Goal: Information Seeking & Learning: Check status

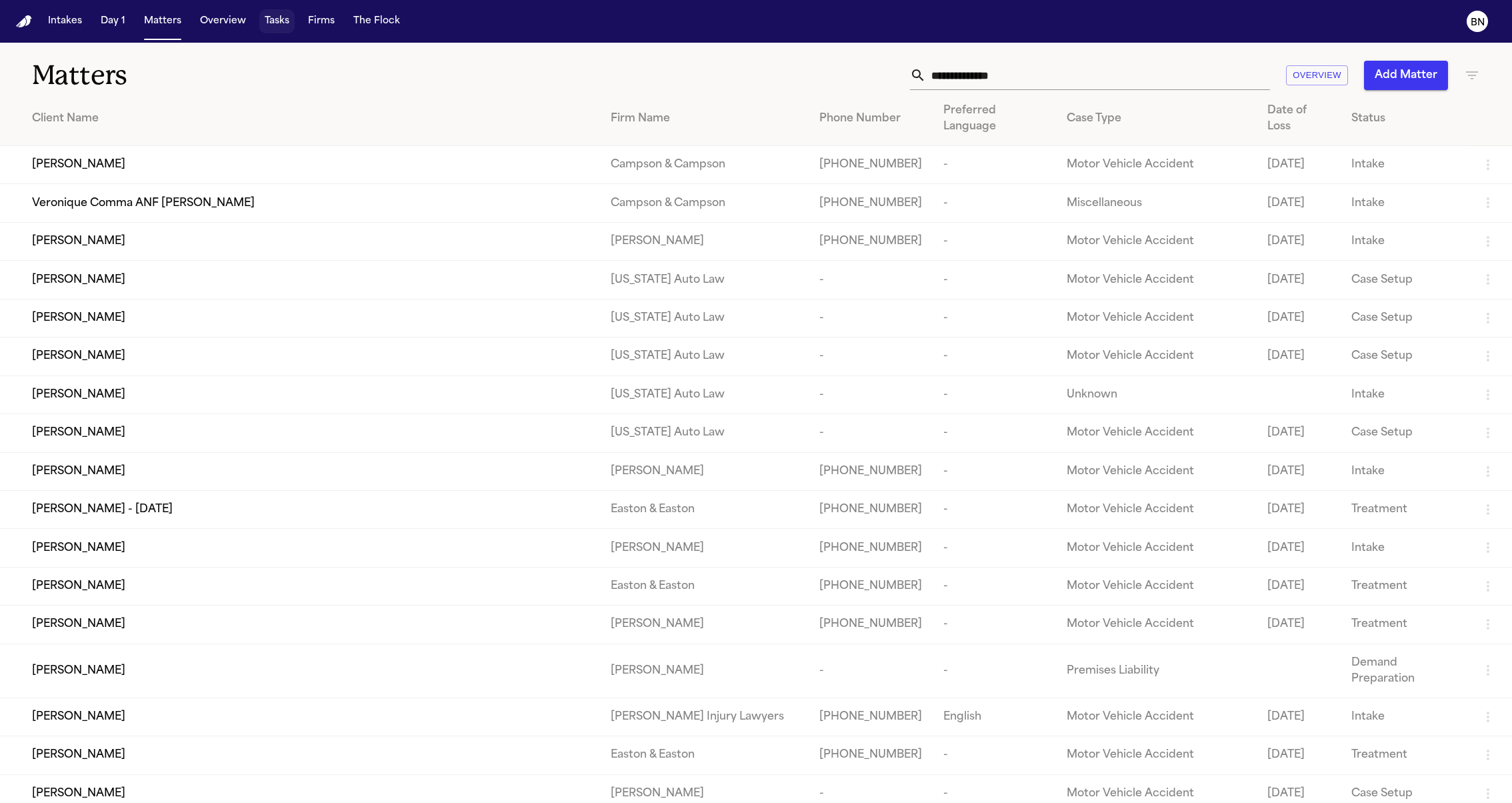
click at [270, 25] on button "Tasks" at bounding box center [277, 22] width 35 height 24
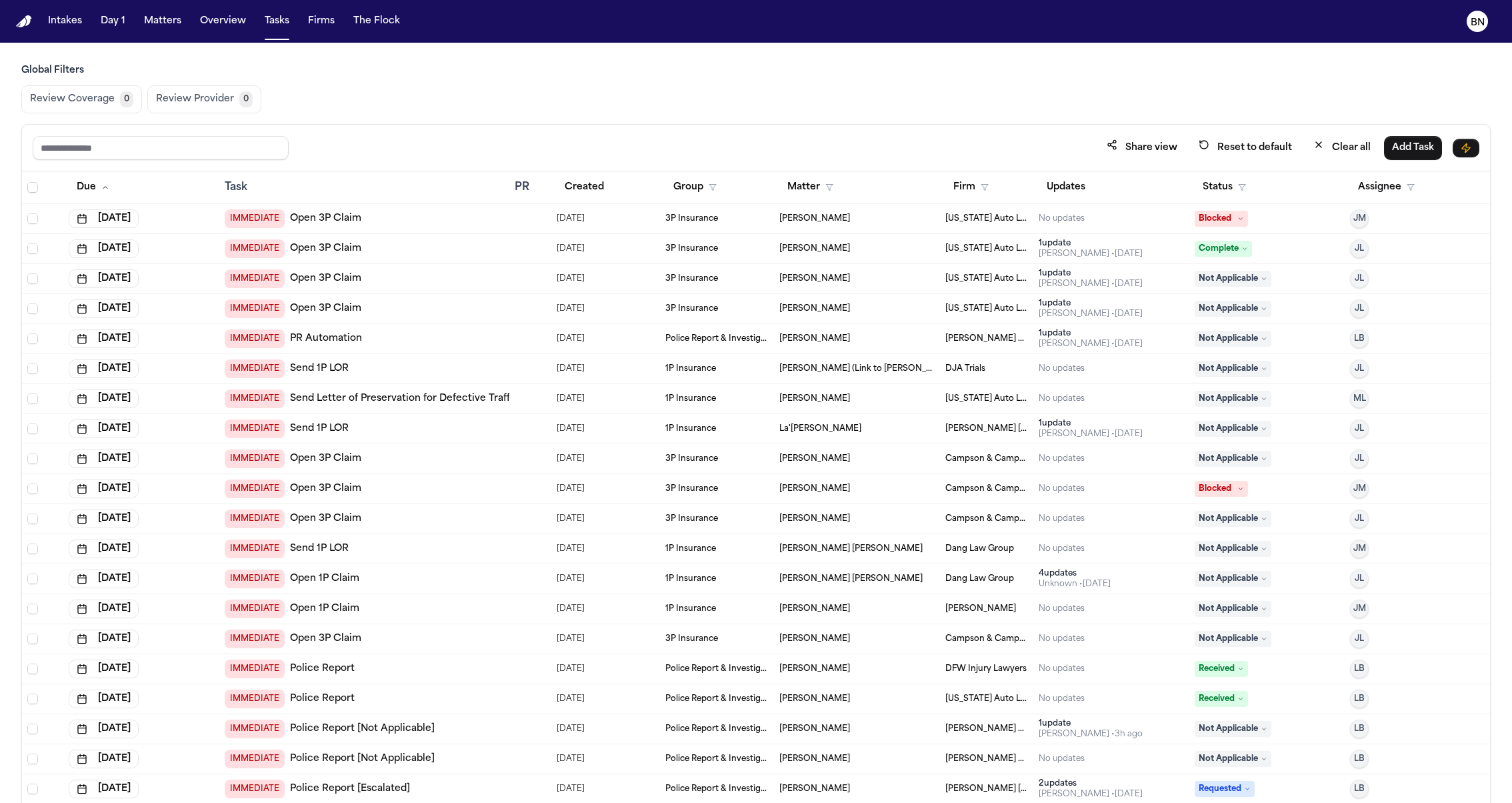
click at [356, 51] on main "Global Filters Review Coverage 0 Review Provider 0 Share view Reset to default …" at bounding box center [756, 422] width 1512 height 760
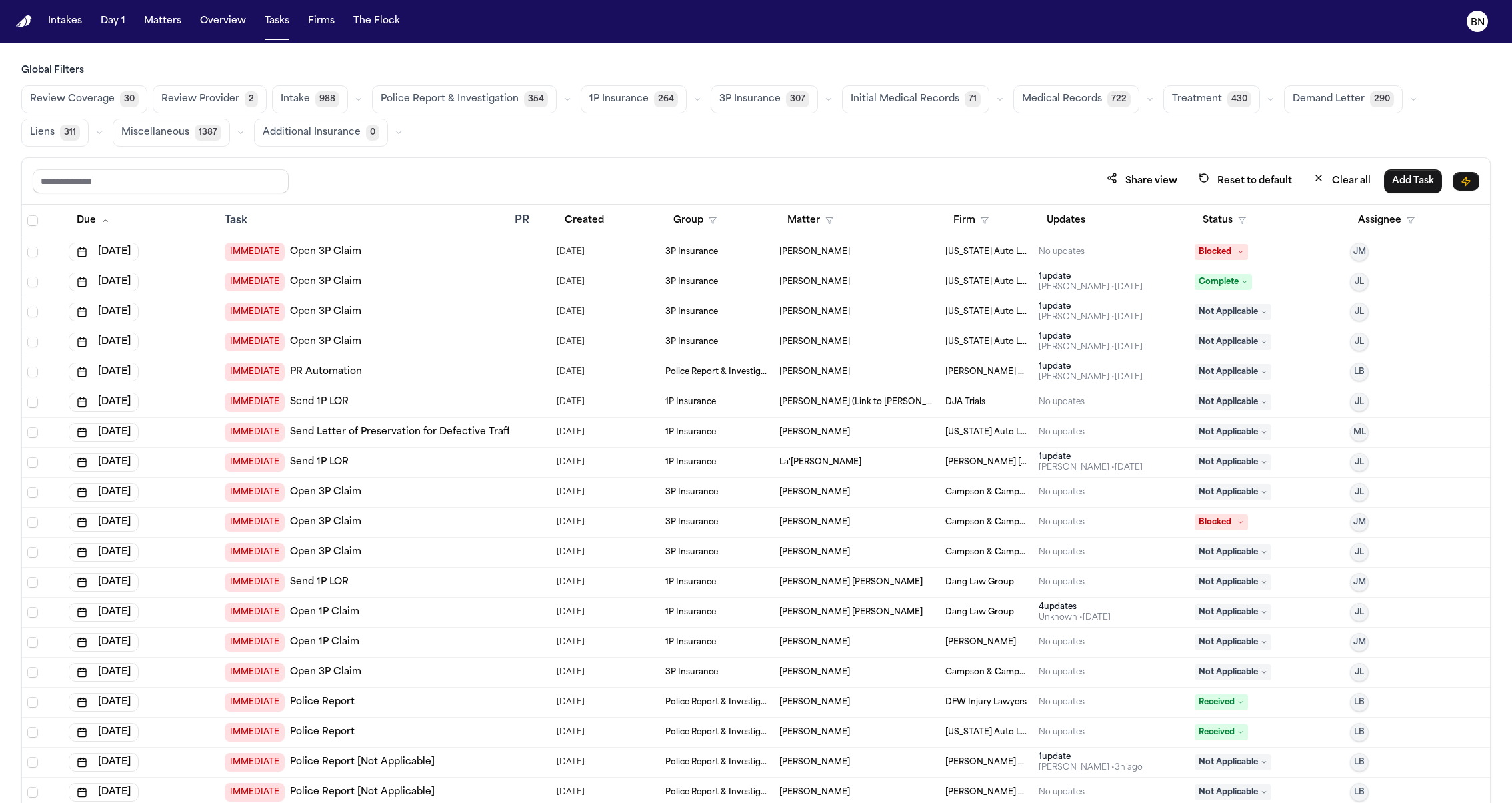
click at [693, 100] on icon "button" at bounding box center [697, 99] width 8 height 8
click at [671, 134] on button "Open Claim 24" at bounding box center [647, 132] width 132 height 26
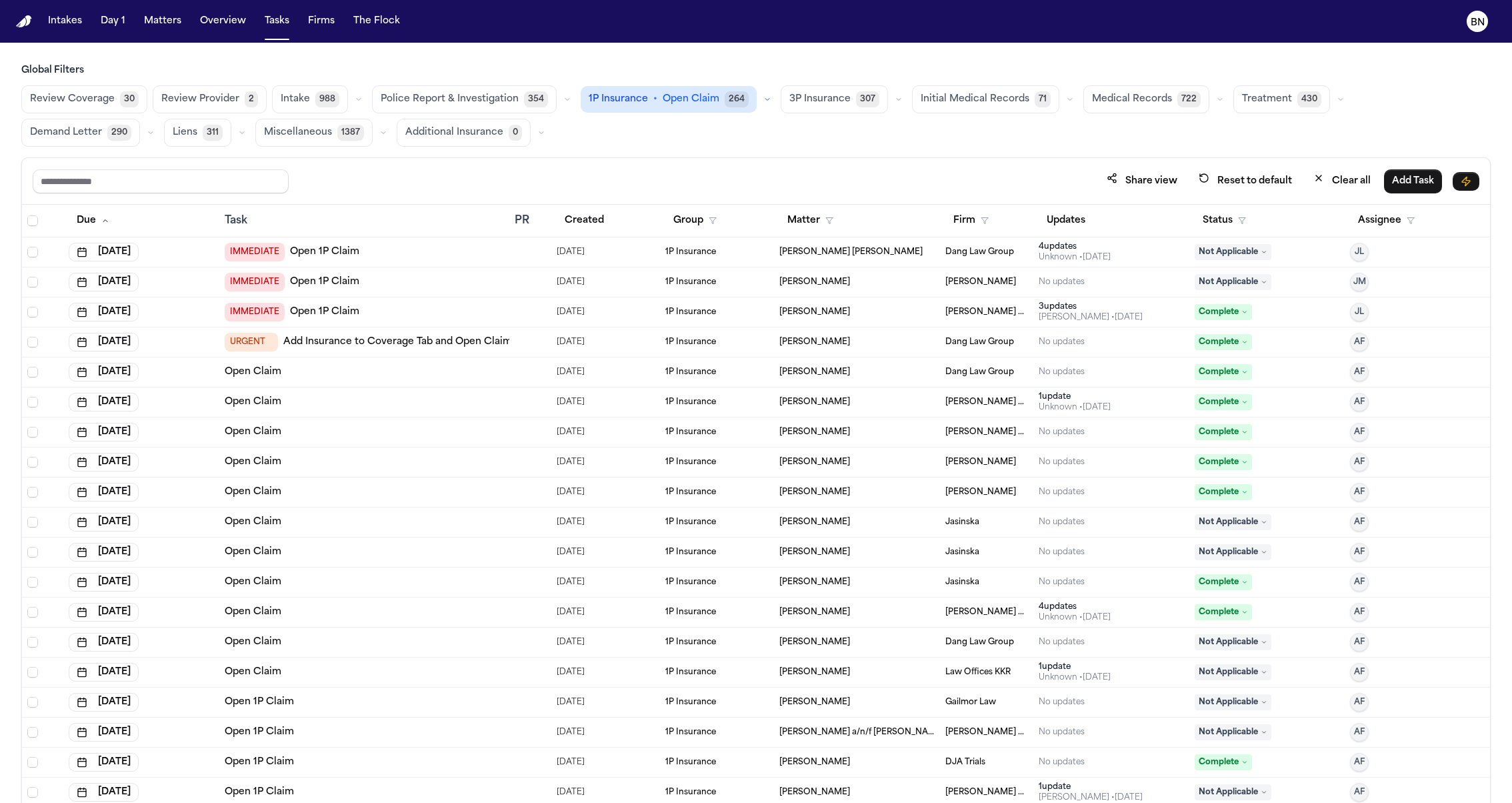
click at [696, 164] on div "Share view Reset to default Clear all Add Task" at bounding box center [756, 181] width 1468 height 47
click at [1199, 218] on button "Status" at bounding box center [1224, 221] width 59 height 24
click at [1216, 298] on button "Active" at bounding box center [1221, 301] width 37 height 18
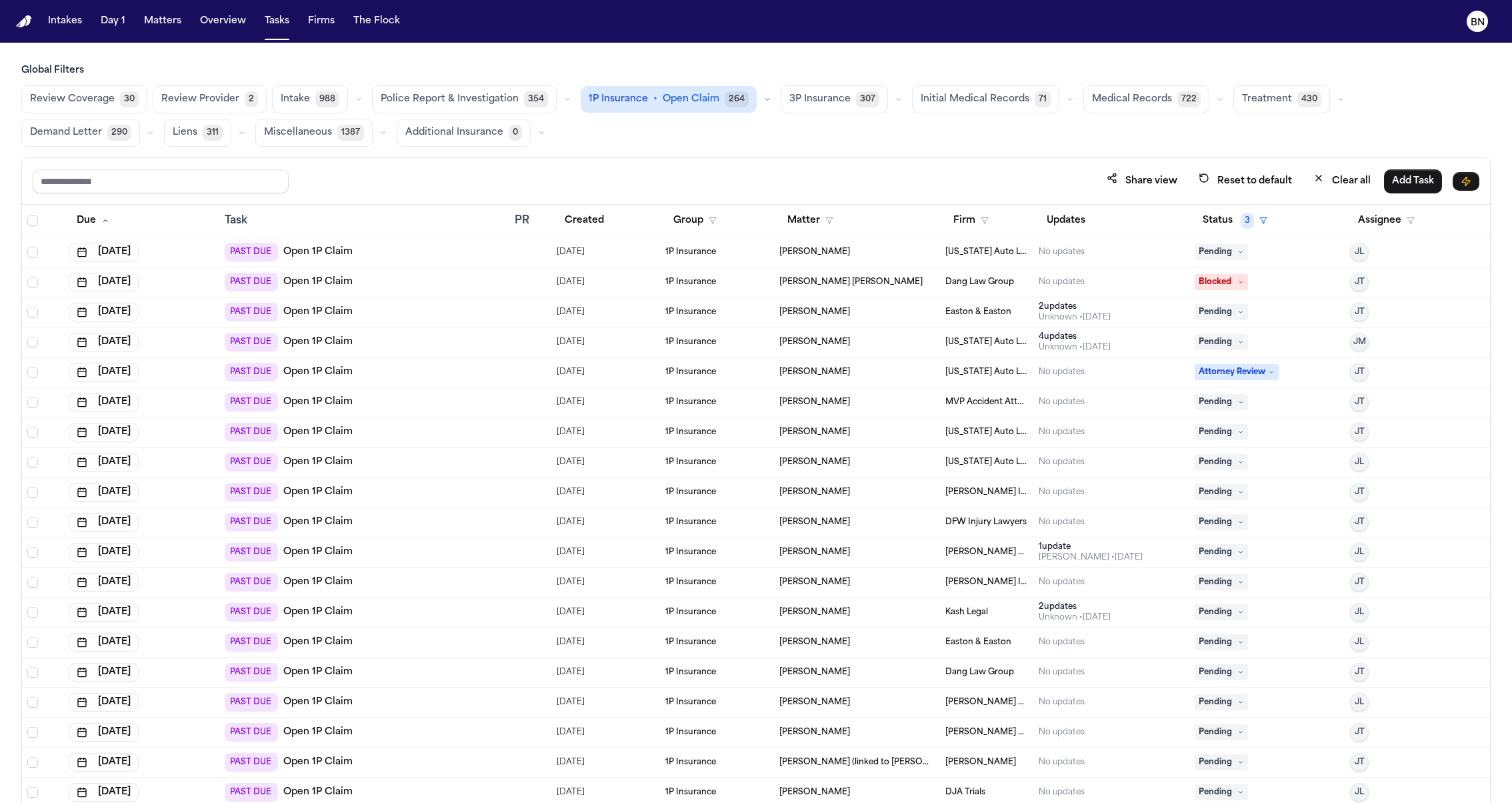
click at [661, 159] on div "Share view Reset to default Clear all Add Task" at bounding box center [756, 181] width 1468 height 47
click at [580, 226] on button "Created" at bounding box center [584, 221] width 55 height 24
click at [890, 105] on button "button" at bounding box center [899, 99] width 16 height 16
click at [912, 160] on div "Share view Reset to default Clear all Add Task" at bounding box center [756, 181] width 1468 height 47
click at [906, 161] on div "Share view Reset to default Clear all Add Task" at bounding box center [756, 181] width 1468 height 47
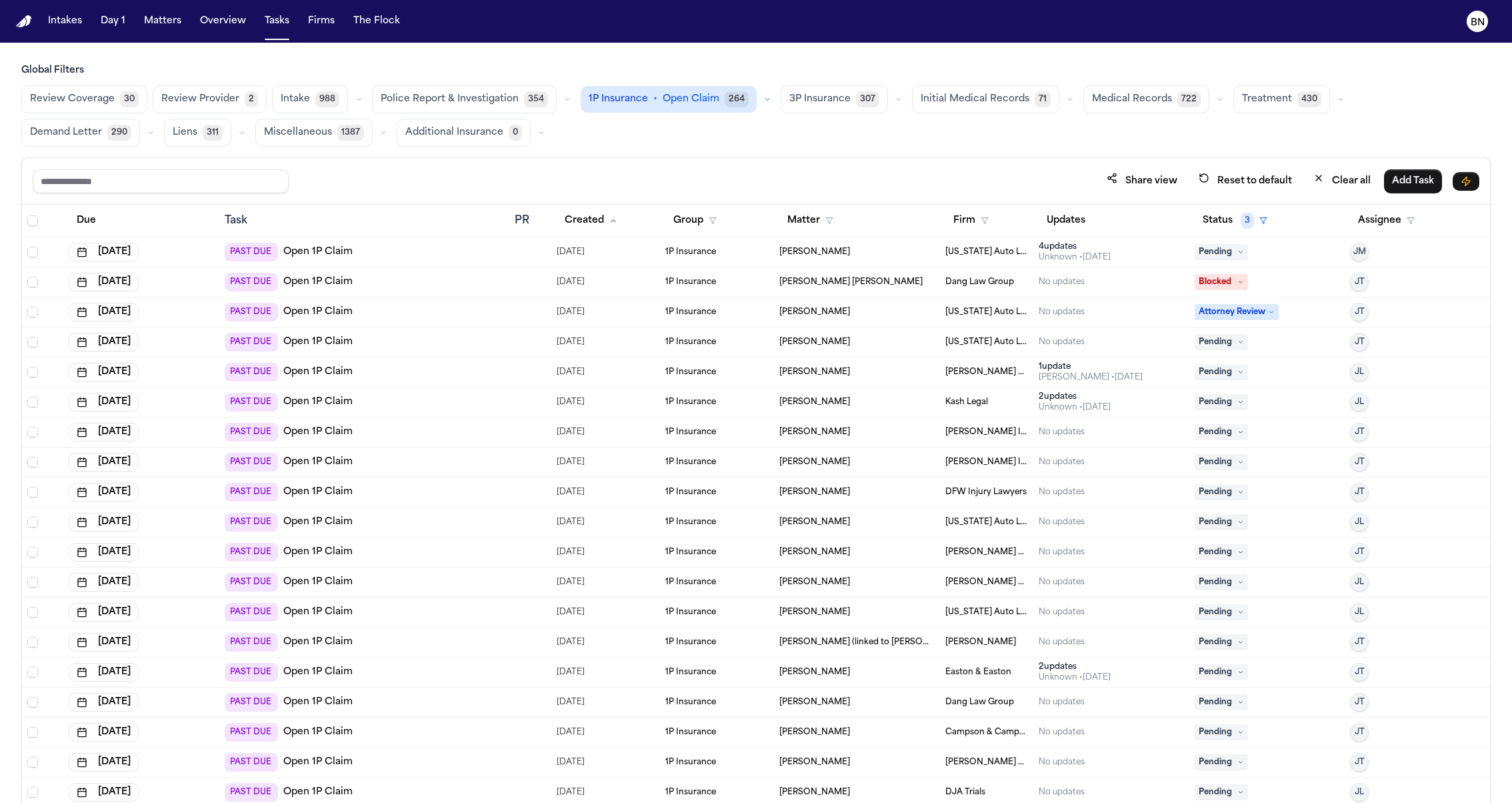
click at [892, 161] on div "Share view Reset to default Clear all Add Task" at bounding box center [756, 181] width 1468 height 47
click at [545, 106] on button "Police Report & Investigation 354" at bounding box center [464, 99] width 184 height 28
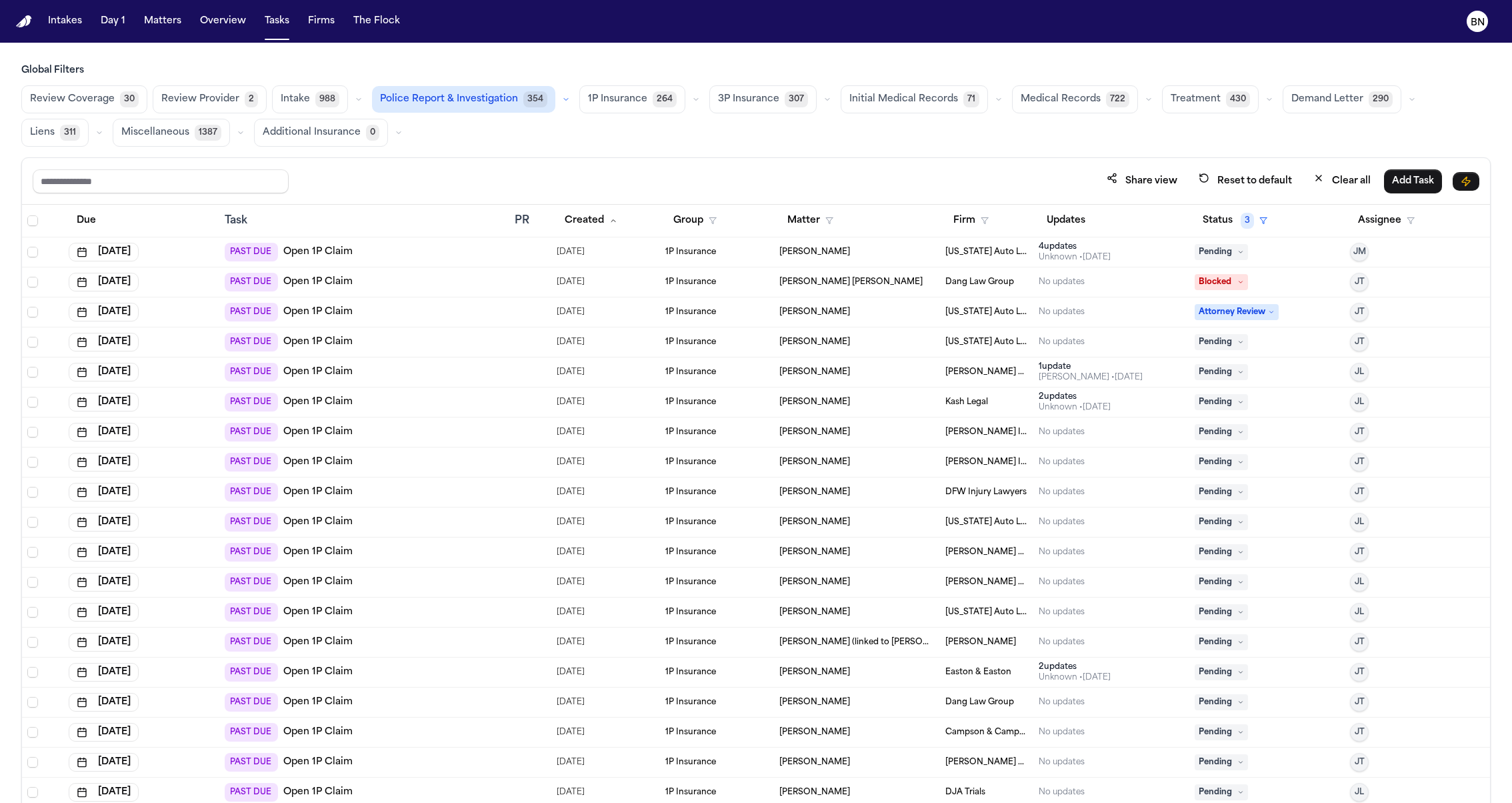
click at [558, 106] on button "button" at bounding box center [566, 99] width 16 height 16
click at [438, 161] on span "Police Report Escalation" at bounding box center [438, 159] width 116 height 14
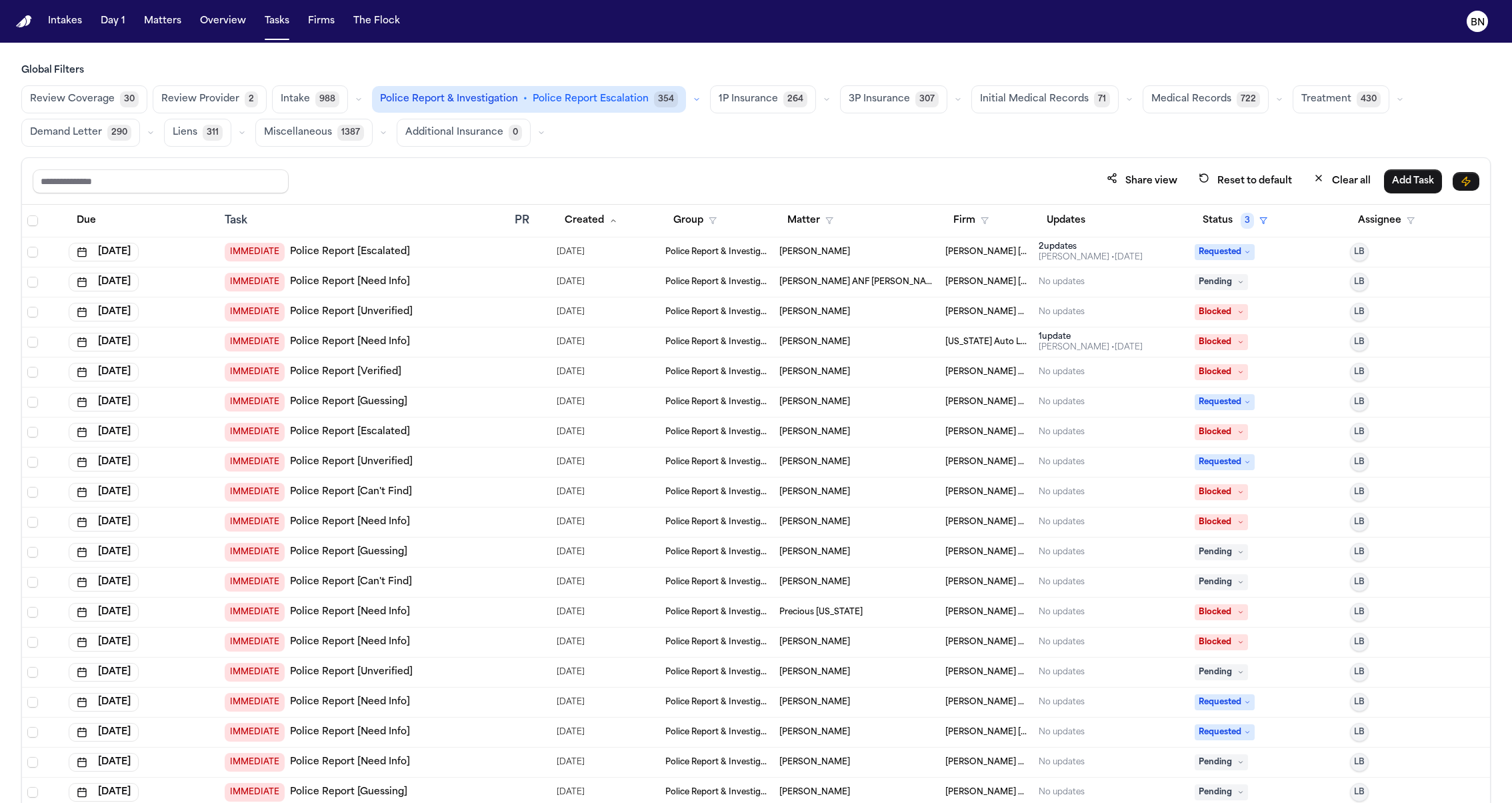
click at [622, 164] on div "Share view Reset to default Clear all Add Task" at bounding box center [756, 181] width 1468 height 47
click at [650, 162] on div "Share view Reset to default Clear all Add Task" at bounding box center [756, 181] width 1468 height 47
click at [603, 220] on button "Created" at bounding box center [591, 221] width 69 height 24
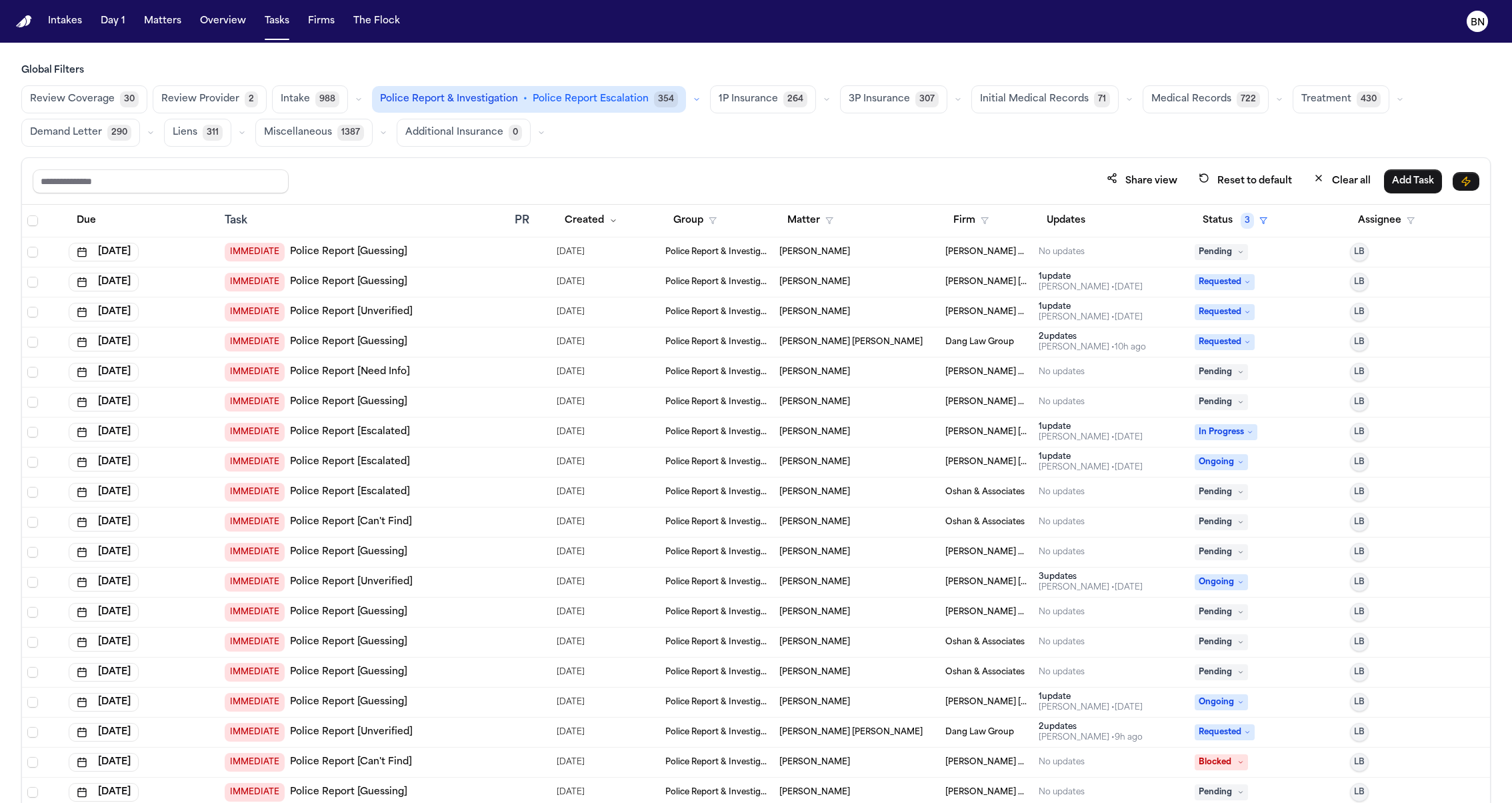
click at [717, 169] on div "Share view Reset to default Clear all Add Task" at bounding box center [755, 181] width 1446 height 25
click at [1481, 25] on text "BN" at bounding box center [1478, 23] width 14 height 9
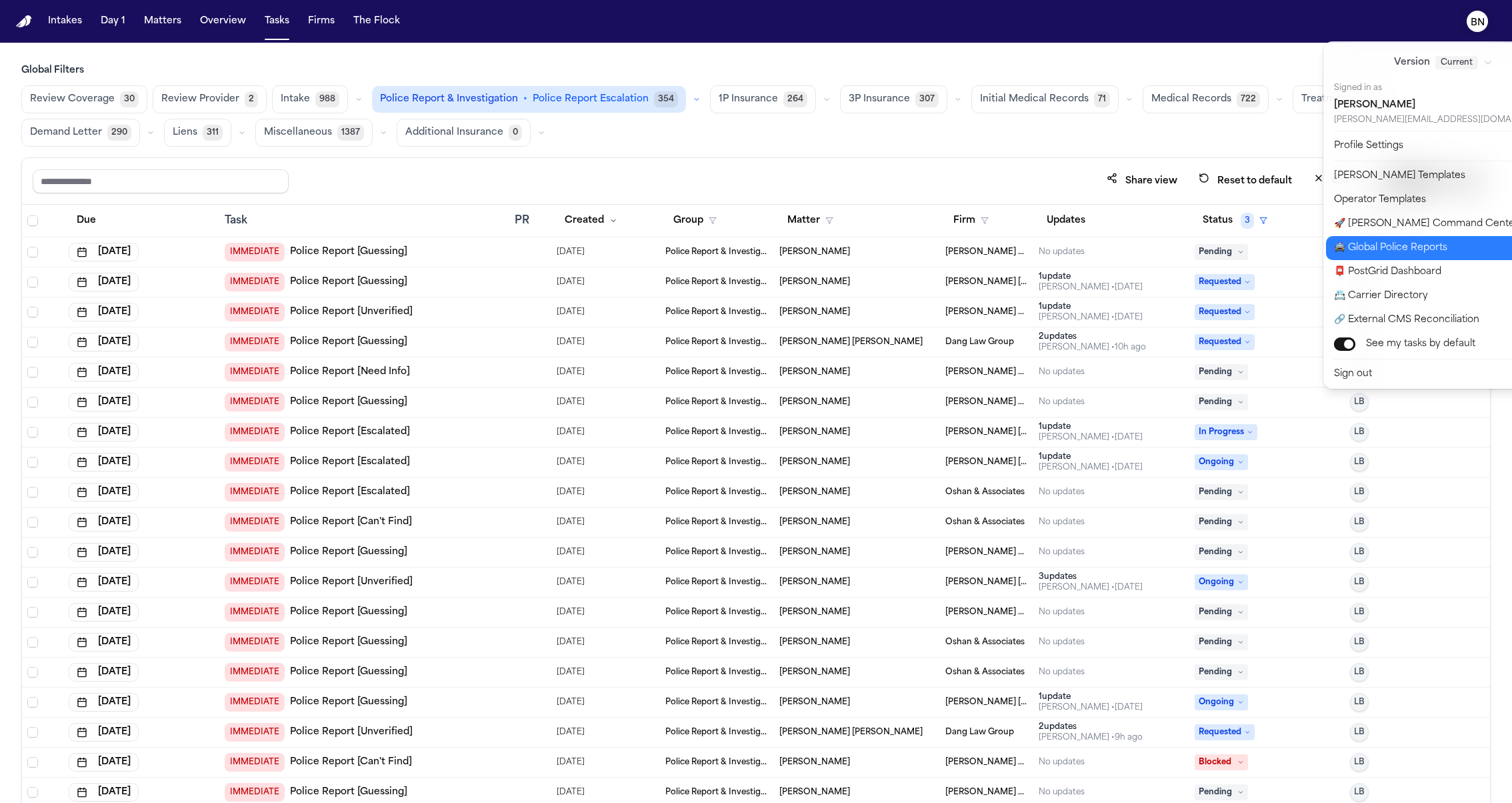
click at [1376, 250] on button "🚔 Global Police Reports" at bounding box center [1451, 248] width 251 height 24
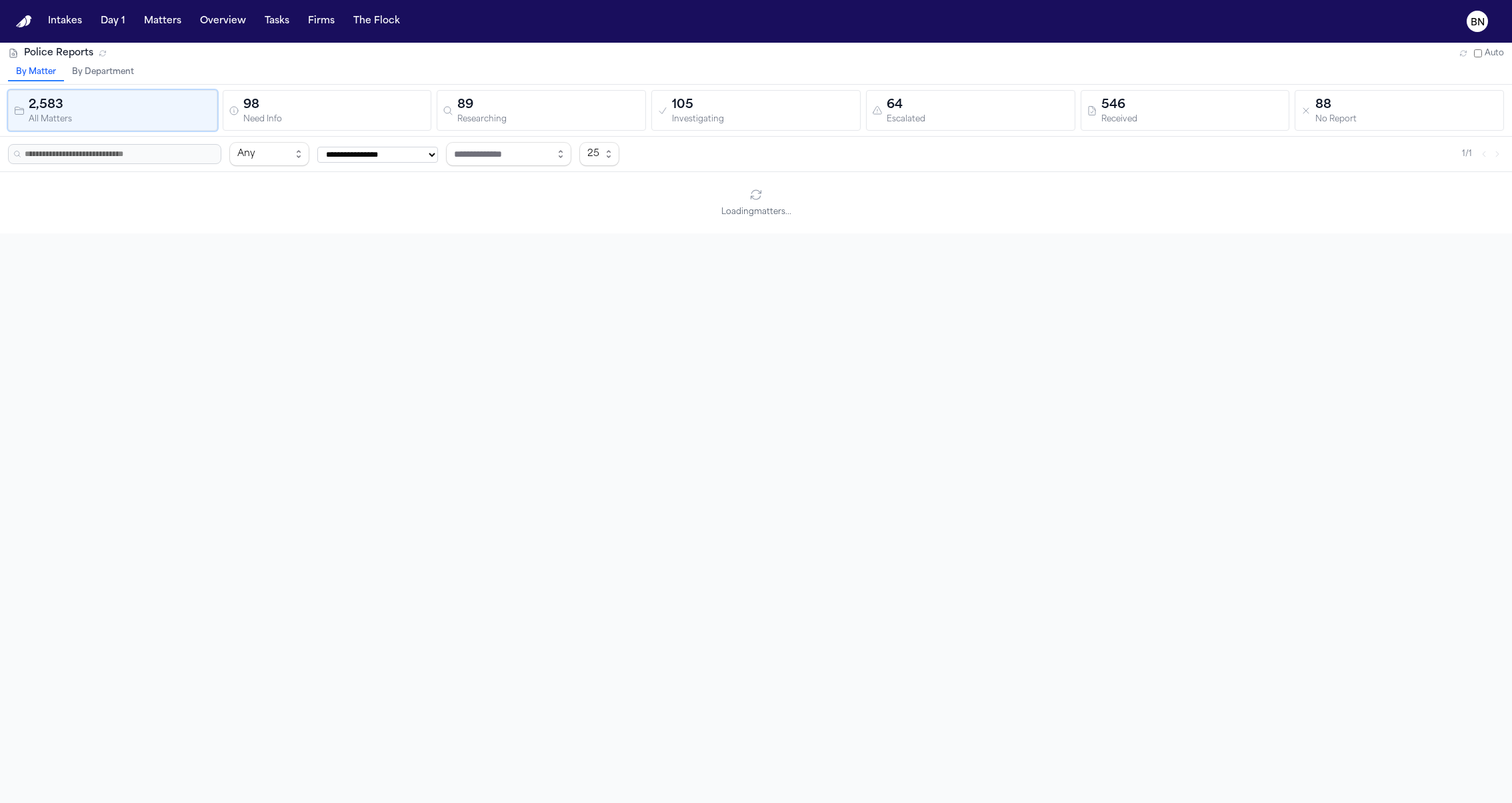
click at [967, 47] on div "Police Reports Auto" at bounding box center [756, 53] width 1496 height 14
click at [111, 73] on button "By Department" at bounding box center [103, 73] width 78 height 18
click at [216, 54] on div "Police Reports Auto" at bounding box center [756, 53] width 1496 height 14
click at [339, 115] on div "Need Info" at bounding box center [334, 120] width 182 height 10
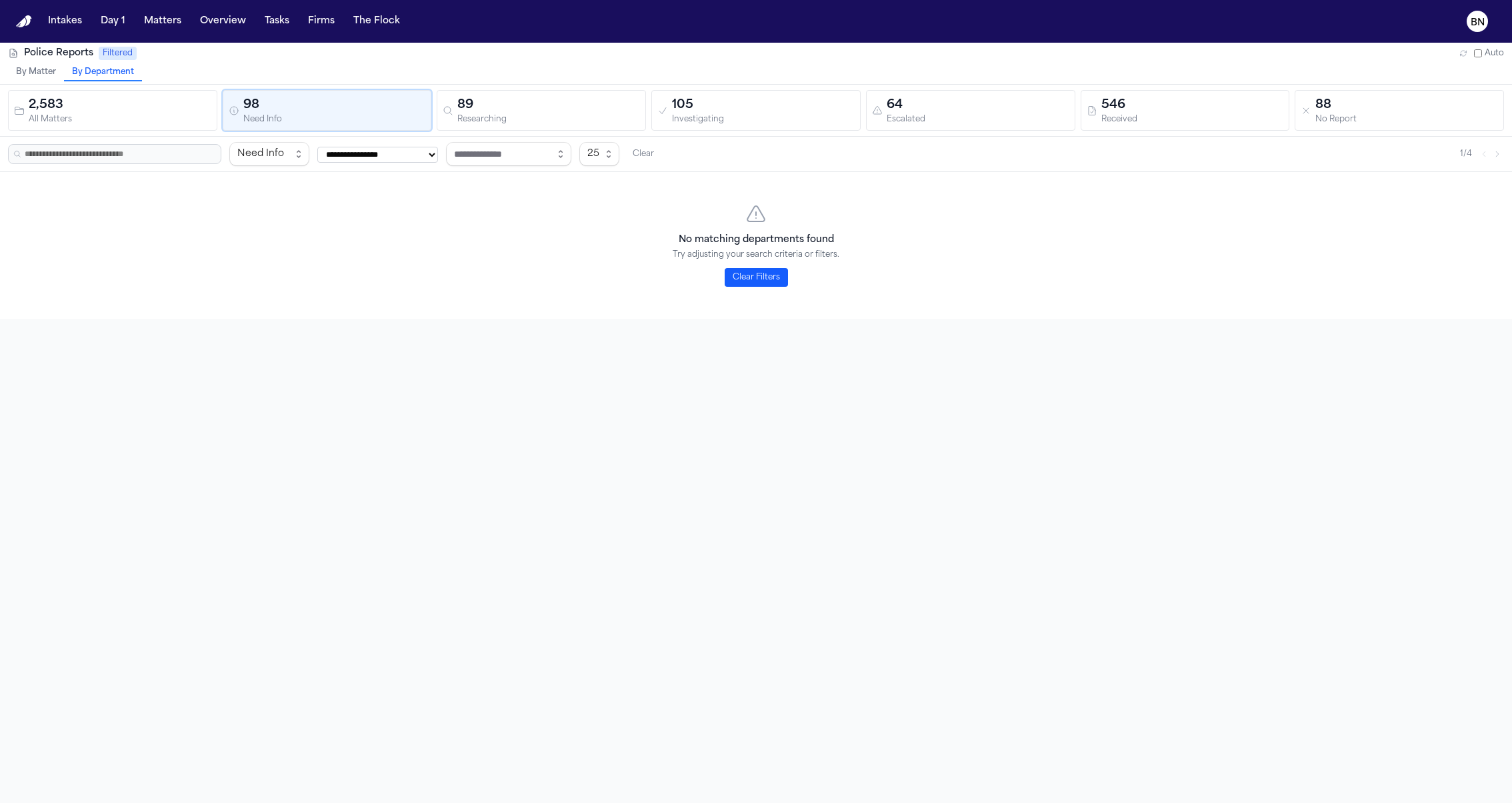
click at [486, 115] on div "Researching" at bounding box center [549, 120] width 182 height 10
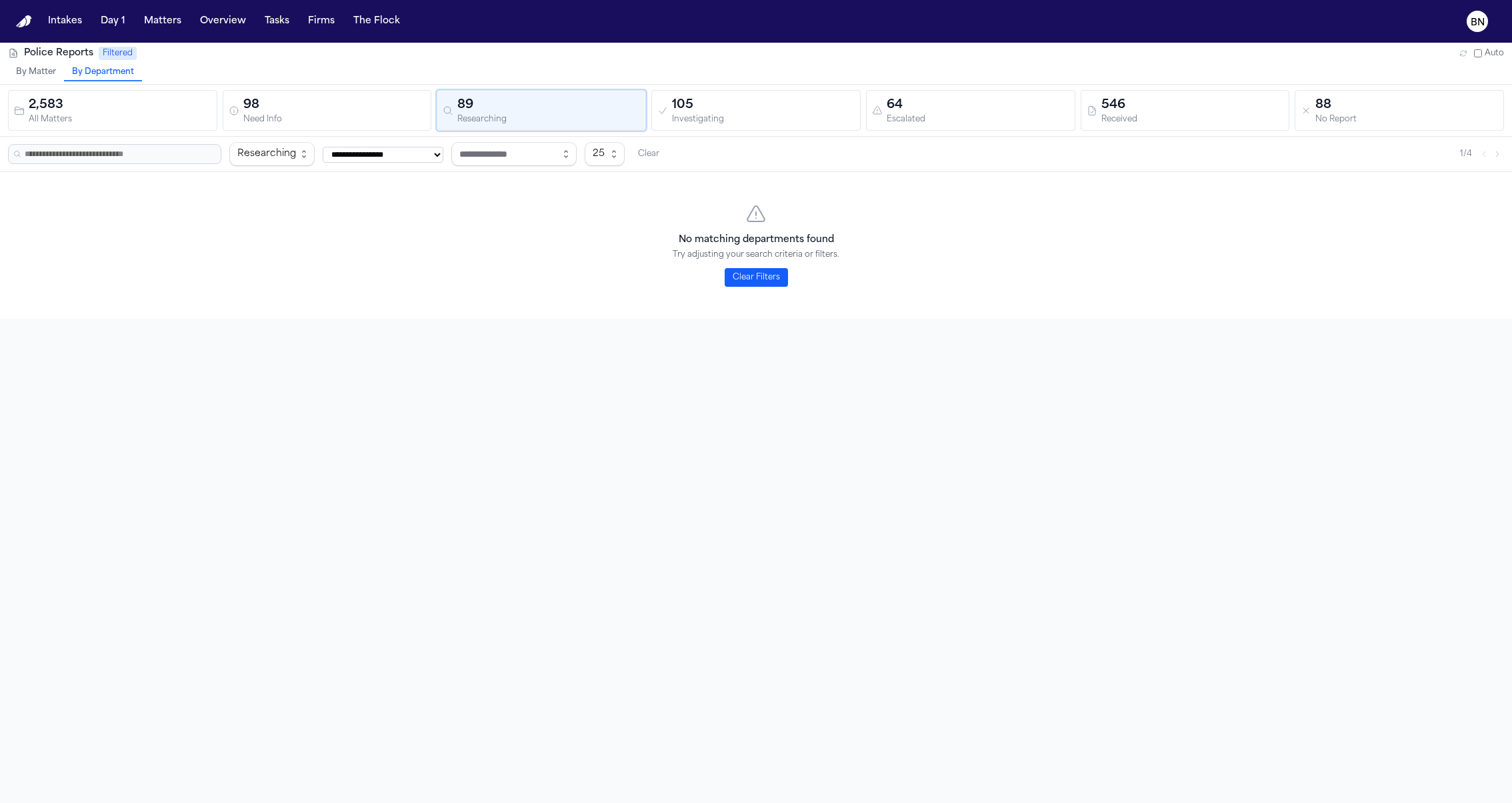
click at [122, 122] on div "All Matters" at bounding box center [120, 120] width 182 height 10
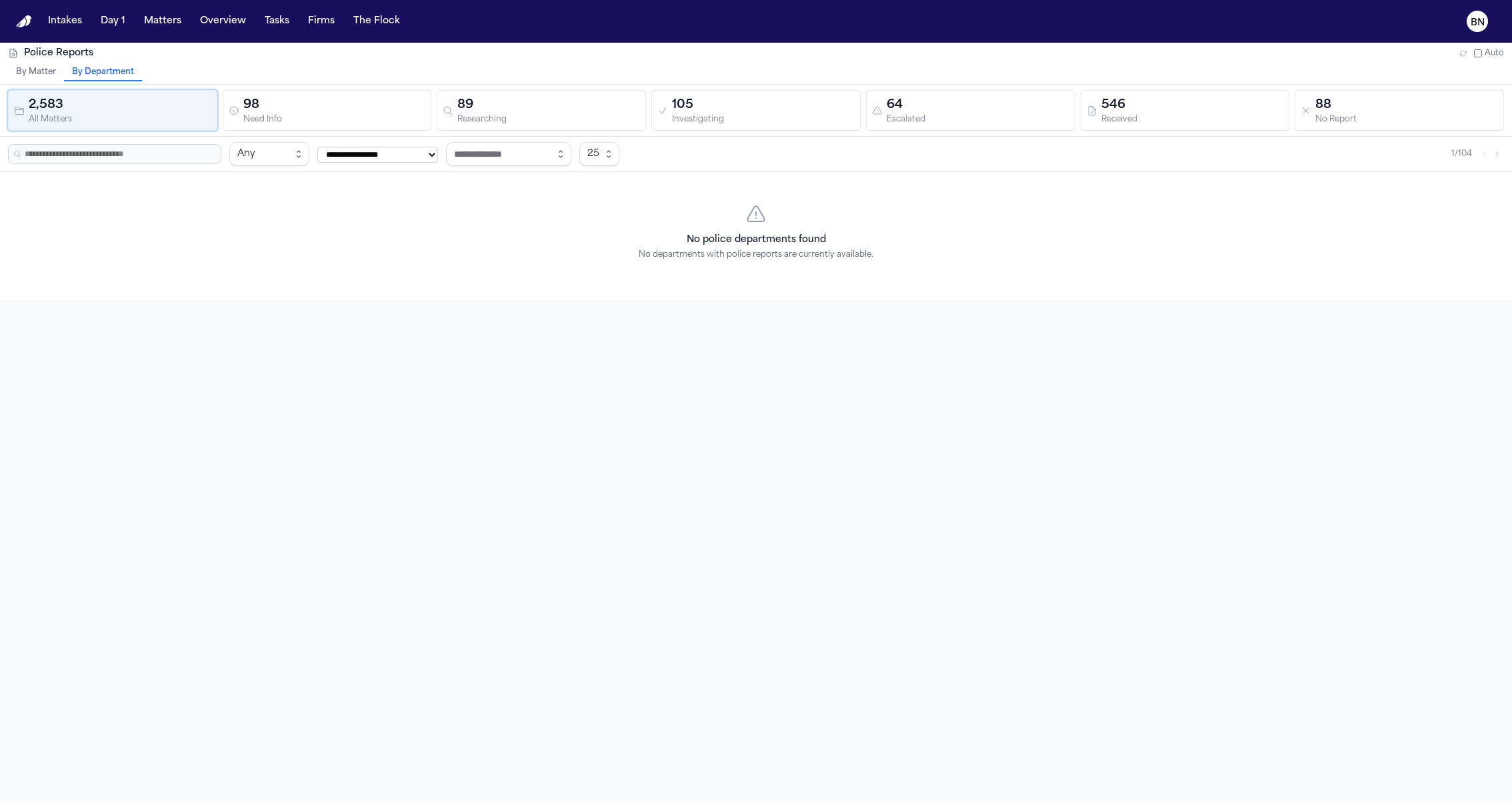
click at [754, 112] on div "105" at bounding box center [763, 105] width 182 height 19
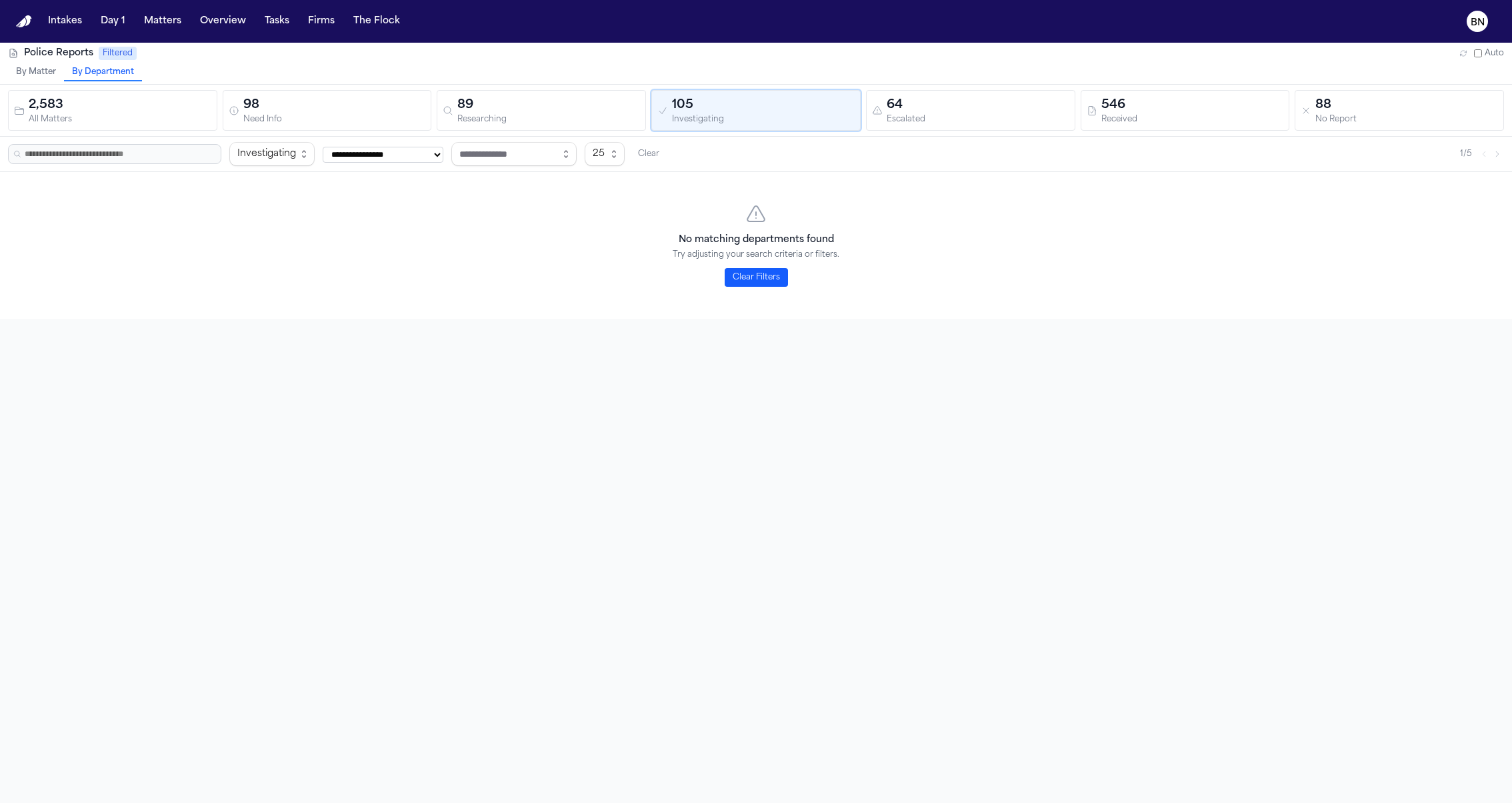
click at [908, 115] on div "Escalated" at bounding box center [978, 120] width 182 height 10
